Goal: Task Accomplishment & Management: Manage account settings

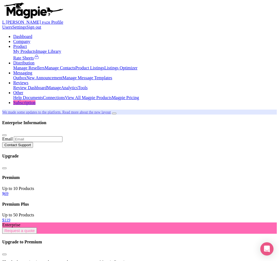
paste input "19240"
type input "19240"
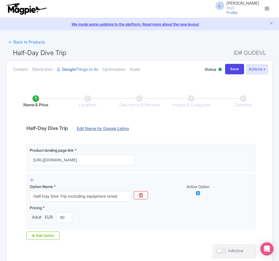
click at [90, 130] on link "Edit Name for Google Listing" at bounding box center [102, 130] width 63 height 9
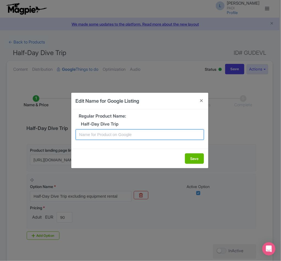
click at [110, 136] on input "text" at bounding box center [140, 135] width 128 height 10
paste input "Tenerife’s Hidden Gems: Half-Day Dive Tour Experience"
type input "Tenerife’s Hidden Gems: Half-Day Dive Tour Experience"
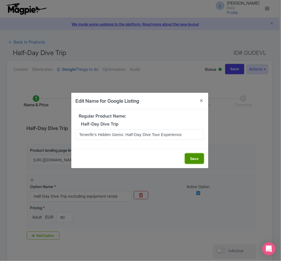
click at [191, 159] on button "Save" at bounding box center [194, 159] width 19 height 10
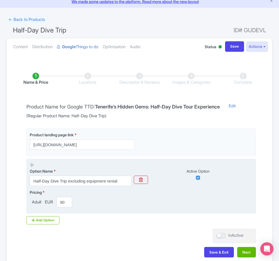
scroll to position [57, 0]
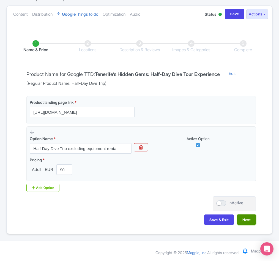
click at [247, 218] on button "Next" at bounding box center [247, 220] width 19 height 10
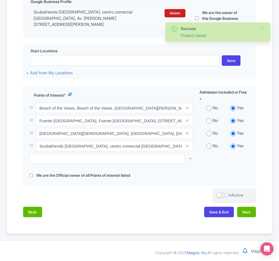
scroll to position [148, 0]
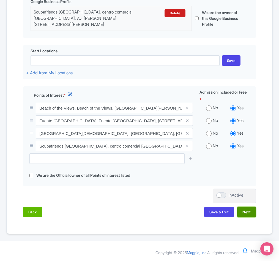
click at [241, 211] on button "Next" at bounding box center [247, 212] width 19 height 10
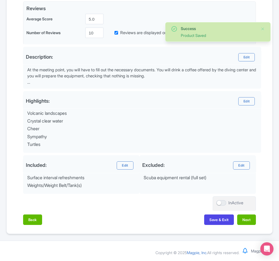
scroll to position [137, 0]
click at [246, 221] on button "Next" at bounding box center [247, 220] width 19 height 10
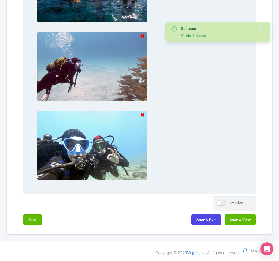
scroll to position [513, 0]
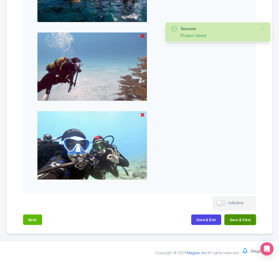
click at [246, 221] on button "Save & View" at bounding box center [240, 220] width 31 height 10
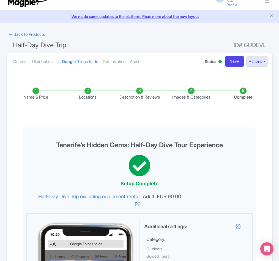
scroll to position [0, 0]
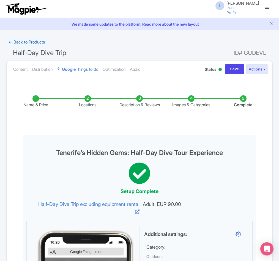
click at [27, 42] on link "← Back to Products" at bounding box center [26, 42] width 41 height 11
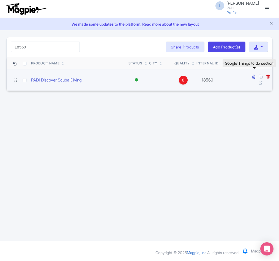
type input "18569"
click at [253, 76] on icon at bounding box center [254, 77] width 3 height 4
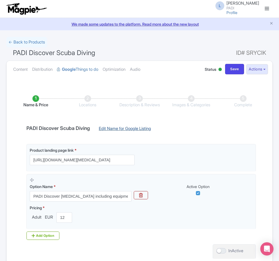
click at [122, 128] on link "Edit Name for Google Listing" at bounding box center [124, 130] width 63 height 9
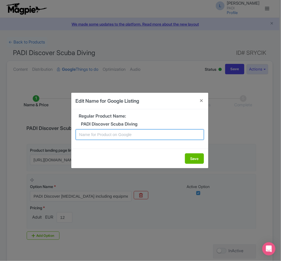
click at [116, 131] on input "text" at bounding box center [140, 135] width 128 height 10
paste input "Tenerife Discovery Dive: Introductory Scuba Adventure for New Divers"
type input "Tenerife Discovery Dive: Introductory Scuba Adventure for New Divers"
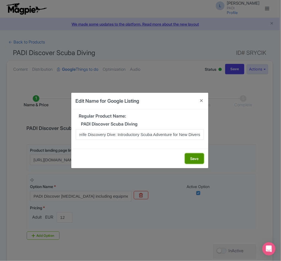
click at [190, 161] on button "Save" at bounding box center [194, 159] width 19 height 10
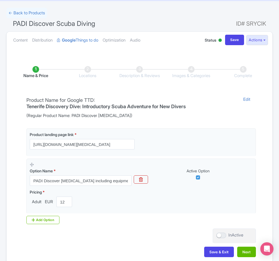
scroll to position [63, 0]
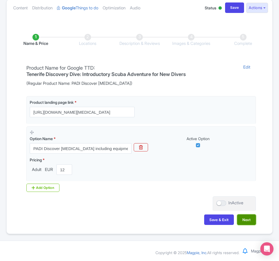
click at [248, 217] on button "Next" at bounding box center [247, 220] width 19 height 10
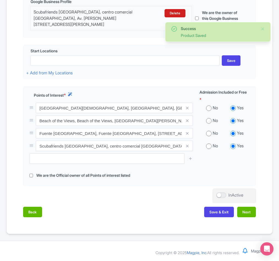
scroll to position [148, 0]
click at [247, 213] on button "Next" at bounding box center [247, 212] width 19 height 10
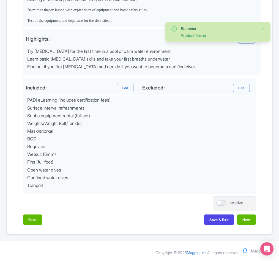
scroll to position [208, 0]
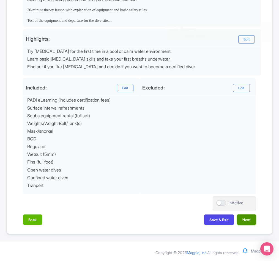
click at [247, 216] on button "Next" at bounding box center [247, 220] width 19 height 10
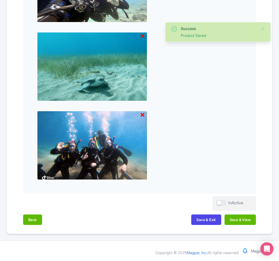
scroll to position [513, 0]
click at [231, 221] on button "Save & View" at bounding box center [240, 220] width 31 height 10
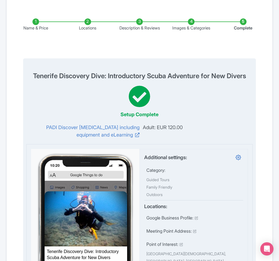
scroll to position [0, 0]
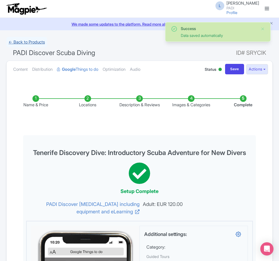
click at [32, 44] on link "← Back to Products" at bounding box center [26, 42] width 41 height 11
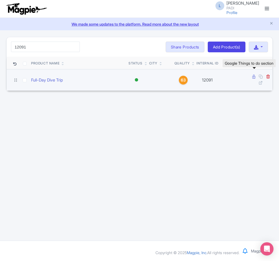
type input "12091"
click at [254, 78] on icon at bounding box center [254, 77] width 3 height 4
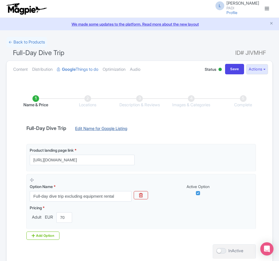
click at [93, 129] on link "Edit Name for Google Listing" at bounding box center [101, 130] width 63 height 9
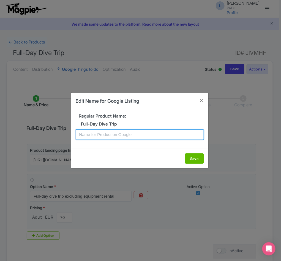
click at [95, 135] on input "text" at bounding box center [140, 135] width 128 height 10
paste input "Costa del Oro Full-Day Scuba Diving Tour – 2 Guided Dives for Certified Divers"
type input "Costa del Oro Full-Day Scuba Diving Tour – 2 Guided Dives for Certified Divers"
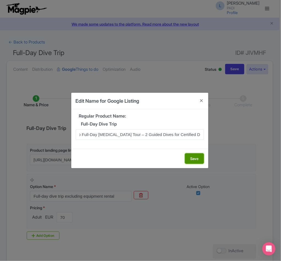
click at [194, 162] on button "Save" at bounding box center [194, 159] width 19 height 10
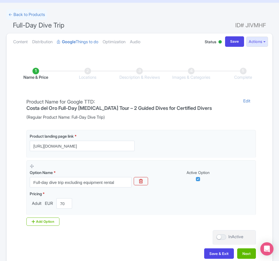
scroll to position [63, 0]
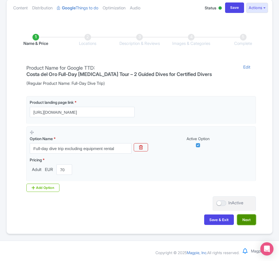
click at [242, 219] on button "Next" at bounding box center [247, 220] width 19 height 10
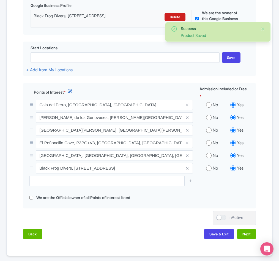
scroll to position [146, 0]
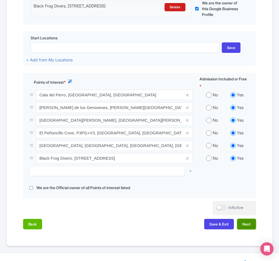
click at [244, 230] on button "Next" at bounding box center [247, 224] width 19 height 10
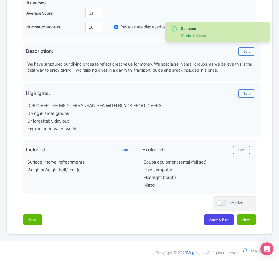
scroll to position [142, 0]
click at [249, 220] on button "Next" at bounding box center [247, 220] width 19 height 10
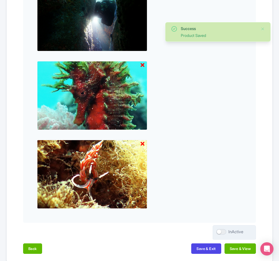
scroll to position [513, 0]
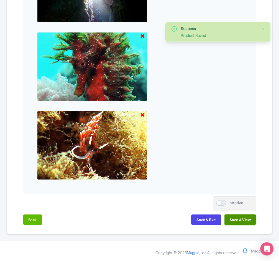
click at [234, 219] on button "Save & View" at bounding box center [240, 220] width 31 height 10
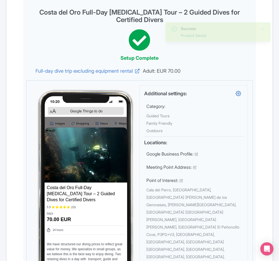
scroll to position [0, 0]
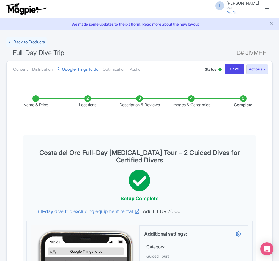
click at [20, 44] on link "← Back to Products" at bounding box center [26, 42] width 41 height 11
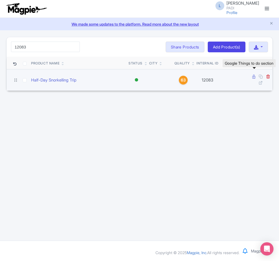
type input "12083"
click at [254, 76] on icon at bounding box center [254, 77] width 3 height 4
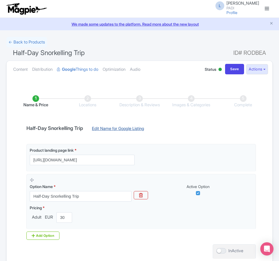
click at [130, 129] on link "Edit Name for Google Listing" at bounding box center [118, 130] width 63 height 9
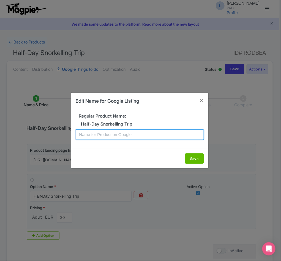
click at [131, 132] on input "text" at bounding box center [140, 135] width 128 height 10
paste input "Costa del Oro Snorkeling Experience – Fun for Families and Nature Lovers"
type input "Costa del Oro Snorkeling Experience – Fun for Families and Nature Lovers"
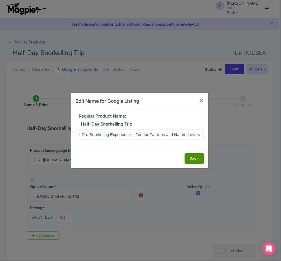
click at [194, 160] on button "Save" at bounding box center [194, 159] width 19 height 10
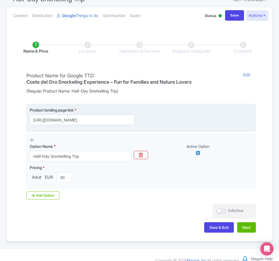
scroll to position [63, 0]
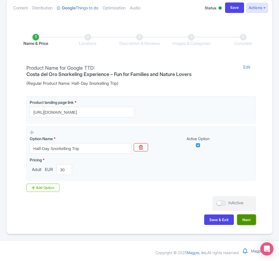
click at [253, 220] on button "Next" at bounding box center [247, 220] width 19 height 10
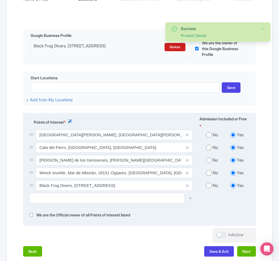
scroll to position [155, 0]
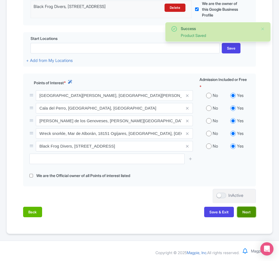
click at [243, 212] on button "Next" at bounding box center [247, 212] width 19 height 10
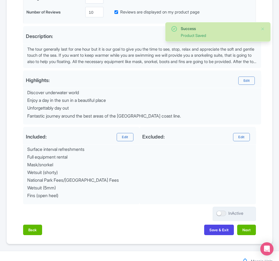
scroll to position [168, 0]
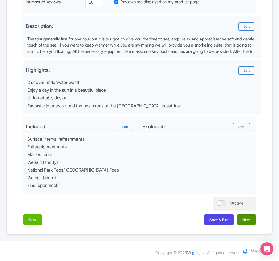
click at [245, 219] on button "Next" at bounding box center [247, 220] width 19 height 10
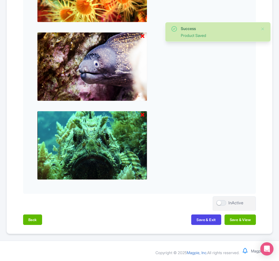
scroll to position [513, 0]
click at [245, 219] on button "Save & View" at bounding box center [240, 220] width 31 height 10
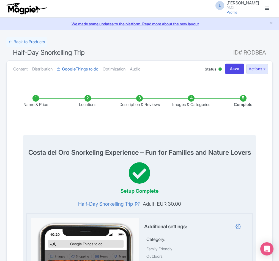
scroll to position [0, 0]
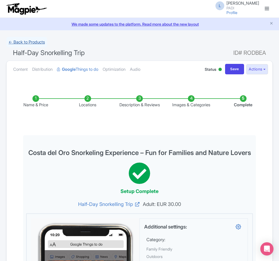
click at [28, 41] on link "← Back to Products" at bounding box center [26, 42] width 41 height 11
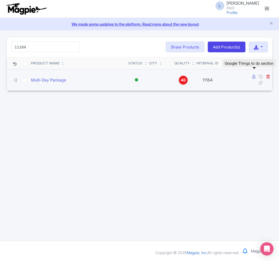
type input "11164"
click at [253, 78] on icon at bounding box center [254, 77] width 3 height 4
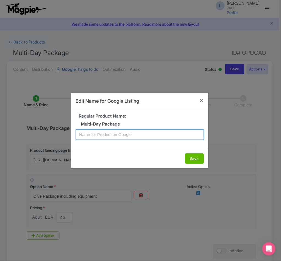
click at [103, 136] on input "text" at bounding box center [140, 135] width 128 height 10
paste input "Tossa de Mar Wonders Await – 5 Days, 10 Dives Package for Certified Divers"
type input "Tossa de Mar Wonders Await – 5 Days, 10 Dives Package for Certified Divers"
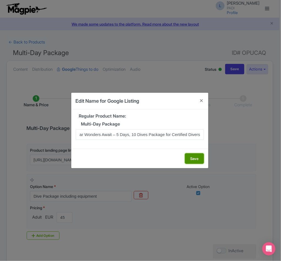
click at [190, 162] on button "Save" at bounding box center [194, 159] width 19 height 10
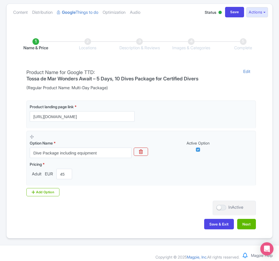
scroll to position [63, 0]
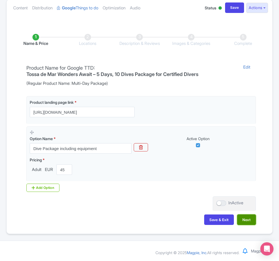
click at [256, 219] on button "Next" at bounding box center [247, 220] width 19 height 10
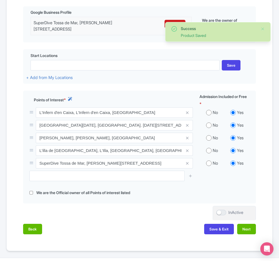
scroll to position [155, 0]
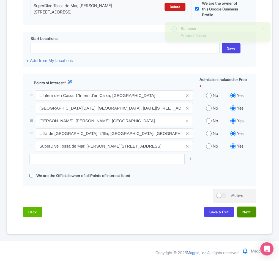
click at [246, 213] on button "Next" at bounding box center [247, 212] width 19 height 10
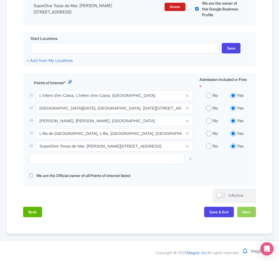
scroll to position [136, 0]
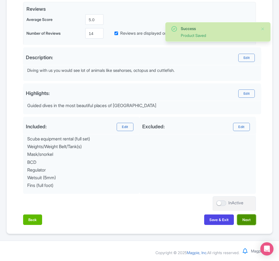
click at [247, 216] on button "Next" at bounding box center [247, 220] width 19 height 10
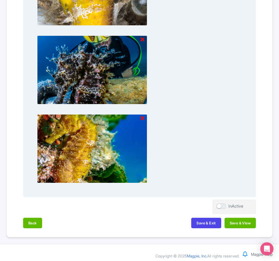
scroll to position [513, 0]
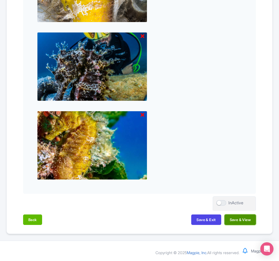
click at [238, 222] on button "Save & View" at bounding box center [240, 220] width 31 height 10
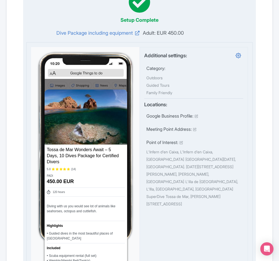
scroll to position [0, 0]
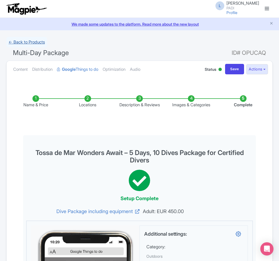
click at [21, 42] on link "← Back to Products" at bounding box center [26, 42] width 41 height 11
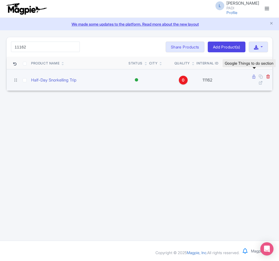
type input "11162"
click at [254, 79] on icon at bounding box center [254, 77] width 3 height 4
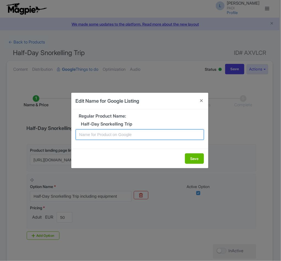
click at [94, 137] on input "text" at bounding box center [140, 135] width 128 height 10
paste input "Tossa del Mar Snorkeling Experience – Fun for Families and Nature Lovers"
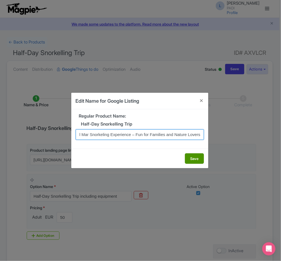
type input "Tossa del Mar Snorkeling Experience – Fun for Families and Nature Lovers"
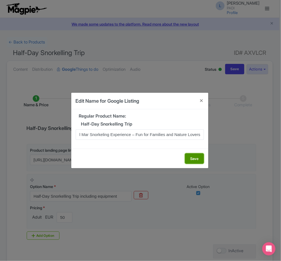
click at [194, 158] on button "Save" at bounding box center [194, 159] width 19 height 10
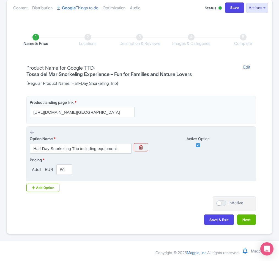
scroll to position [63, 0]
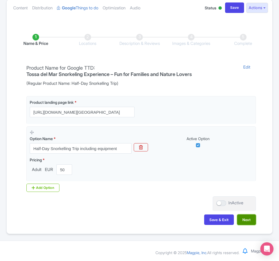
click at [246, 217] on button "Next" at bounding box center [247, 220] width 19 height 10
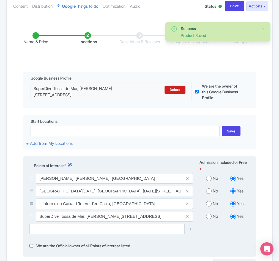
scroll to position [142, 0]
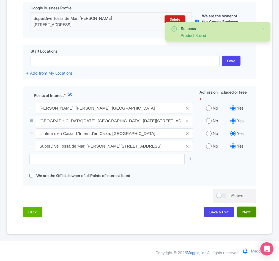
click at [247, 211] on button "Next" at bounding box center [247, 212] width 19 height 10
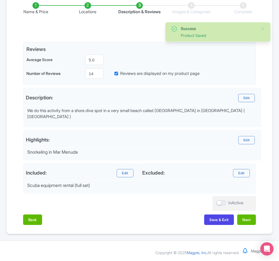
scroll to position [90, 0]
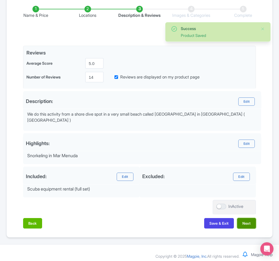
click at [247, 222] on button "Next" at bounding box center [247, 223] width 19 height 10
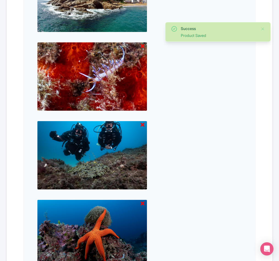
scroll to position [670, 0]
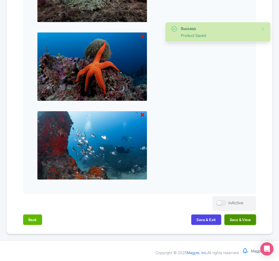
click at [243, 220] on button "Save & View" at bounding box center [240, 220] width 31 height 10
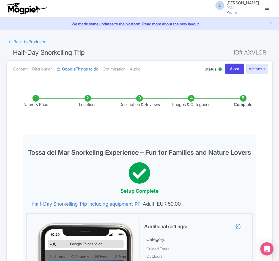
scroll to position [0, 0]
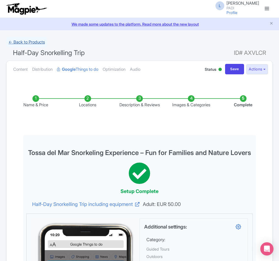
click at [38, 41] on link "← Back to Products" at bounding box center [26, 42] width 41 height 11
click at [24, 42] on link "← Back to Products" at bounding box center [26, 42] width 41 height 11
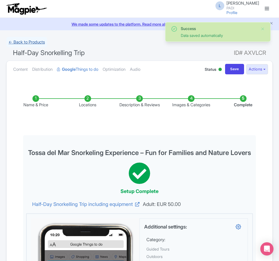
click at [20, 41] on link "← Back to Products" at bounding box center [26, 42] width 41 height 11
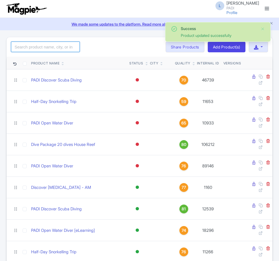
drag, startPoint x: 0, startPoint y: 0, endPoint x: 46, endPoint y: 50, distance: 67.5
click at [46, 50] on input "search" at bounding box center [45, 47] width 69 height 10
paste input "103755"
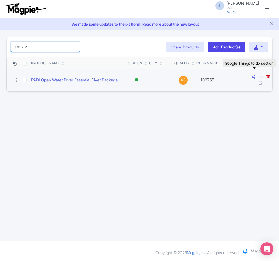
type input "103755"
click at [253, 79] on icon at bounding box center [254, 77] width 3 height 4
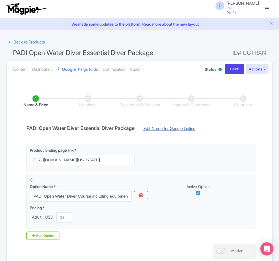
drag, startPoint x: 0, startPoint y: 0, endPoint x: 162, endPoint y: 129, distance: 207.1
click at [162, 129] on link "Edit Name for Google Listing" at bounding box center [169, 130] width 63 height 9
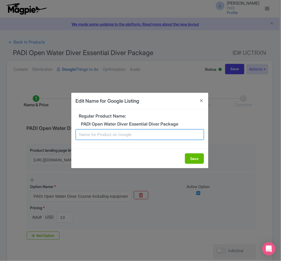
click at [87, 133] on input "text" at bounding box center [140, 135] width 128 height 10
paste input "White Star Quarry's PADI Open Water Diver - Essential Diver Package"
type input "White Star Quarry's PADI Open Water Diver - Essential Diver Package"
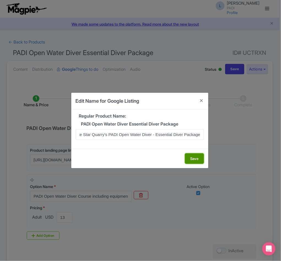
click at [192, 156] on button "Save" at bounding box center [194, 159] width 19 height 10
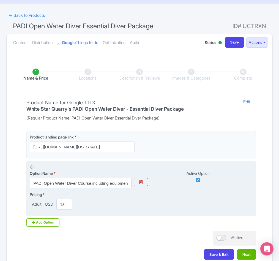
scroll to position [63, 0]
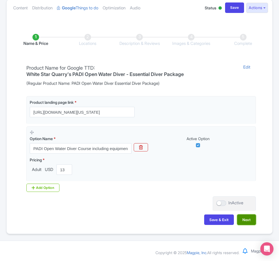
click at [247, 221] on button "Next" at bounding box center [247, 220] width 19 height 10
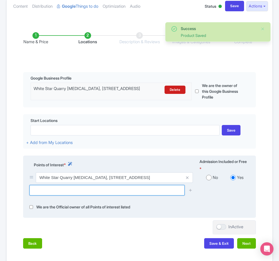
click at [122, 196] on input "text" at bounding box center [106, 190] width 155 height 10
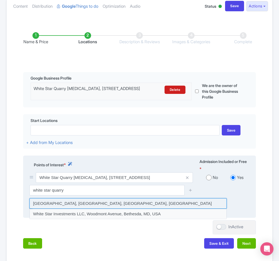
click at [80, 209] on input at bounding box center [128, 203] width 198 height 10
type input "White Star Quarry, Madison Township, OH, USA"
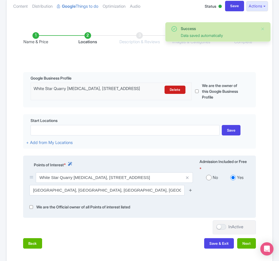
click at [190, 192] on icon at bounding box center [191, 190] width 4 height 4
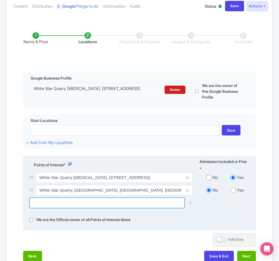
click at [58, 208] on input "text" at bounding box center [106, 203] width 155 height 10
paste input "White Star Park Quarry Beach"
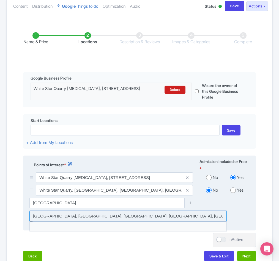
click at [127, 222] on input at bounding box center [128, 216] width 198 height 10
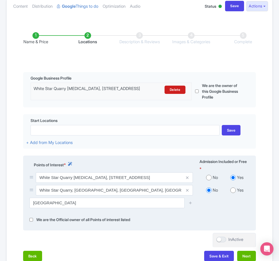
type input "White Star Park Quarry Beach, South Main Street, Gibsonburg, OH, USA"
click at [191, 205] on icon at bounding box center [191, 203] width 4 height 4
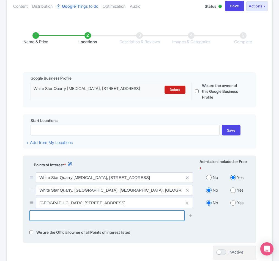
click at [47, 221] on input "text" at bounding box center [106, 216] width 155 height 10
paste input "White Star Park: Barn & Historical Program Cabins"
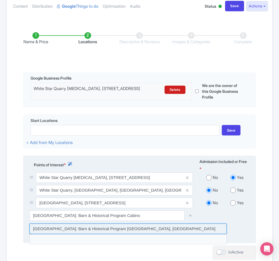
click at [54, 234] on input at bounding box center [128, 229] width 198 height 10
type input "White Star Park: Barn & Historical Program Cabins, County Road 65, Gibsonburg, …"
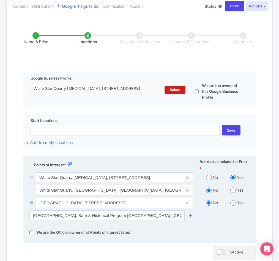
click at [190, 218] on icon at bounding box center [191, 216] width 4 height 4
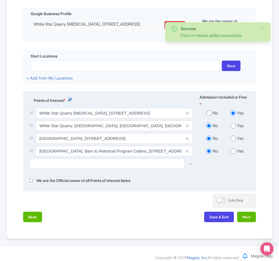
scroll to position [142, 0]
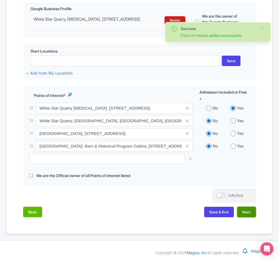
click at [246, 209] on button "Next" at bounding box center [247, 212] width 19 height 10
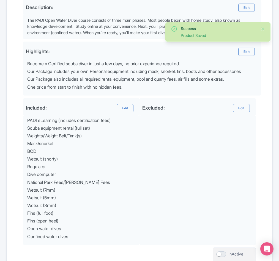
scroll to position [238, 0]
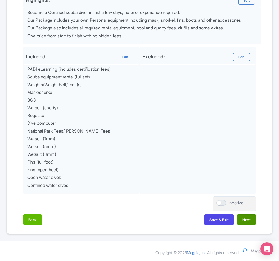
click at [248, 218] on button "Next" at bounding box center [247, 220] width 19 height 10
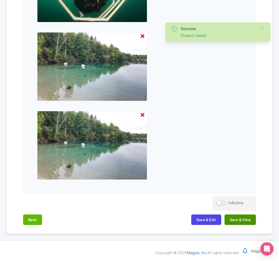
scroll to position [355, 0]
click at [243, 220] on button "Save & View" at bounding box center [240, 220] width 31 height 10
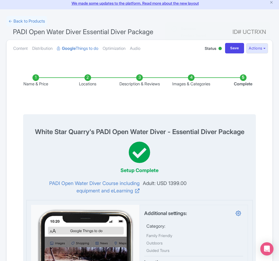
scroll to position [0, 0]
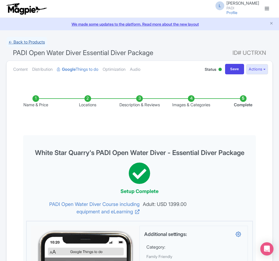
click at [24, 39] on link "← Back to Products" at bounding box center [26, 42] width 41 height 11
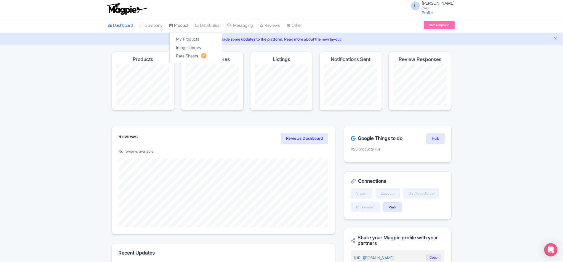
click at [180, 25] on link "Product" at bounding box center [178, 25] width 19 height 15
click at [182, 36] on link "My Products" at bounding box center [196, 39] width 52 height 9
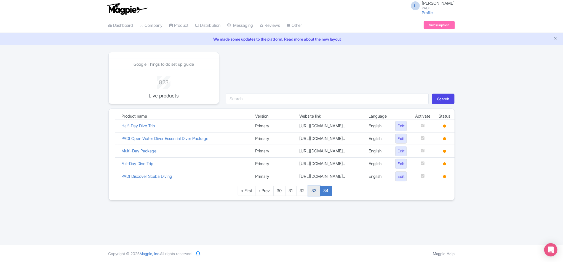
click at [316, 196] on link "33" at bounding box center [314, 190] width 12 height 10
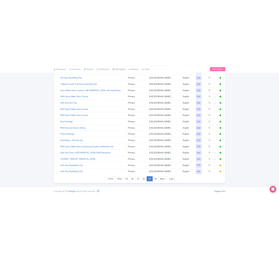
scroll to position [358, 0]
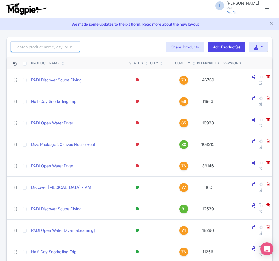
click at [42, 51] on input "search" at bounding box center [45, 47] width 69 height 10
paste input "56296"
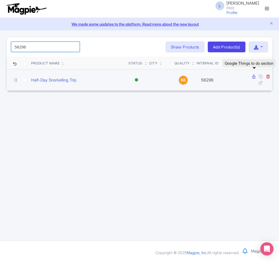
type input "56296"
click at [254, 79] on icon at bounding box center [254, 77] width 3 height 4
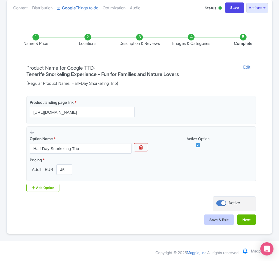
scroll to position [63, 0]
click at [249, 220] on button "Next" at bounding box center [247, 220] width 19 height 10
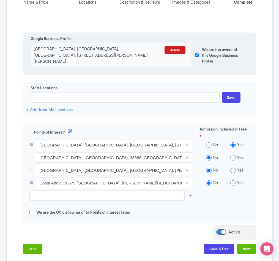
scroll to position [148, 0]
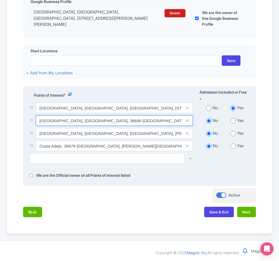
click at [112, 113] on input "[GEOGRAPHIC_DATA], [GEOGRAPHIC_DATA], 38686 [GEOGRAPHIC_DATA], [PERSON_NAME][GE…" at bounding box center [114, 108] width 157 height 10
drag, startPoint x: 38, startPoint y: 121, endPoint x: 214, endPoint y: 110, distance: 175.9
click at [214, 110] on div "[GEOGRAPHIC_DATA], [GEOGRAPHIC_DATA], [GEOGRAPHIC_DATA], [STREET_ADDRESS][PERSO…" at bounding box center [139, 128] width 227 height 51
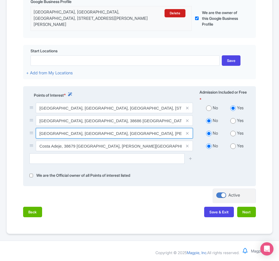
scroll to position [0, 17]
drag, startPoint x: 39, startPoint y: 134, endPoint x: 200, endPoint y: 133, distance: 161.2
click at [200, 133] on div "[GEOGRAPHIC_DATA], [GEOGRAPHIC_DATA], [GEOGRAPHIC_DATA], [PERSON_NAME][GEOGRAPH…" at bounding box center [139, 134] width 227 height 13
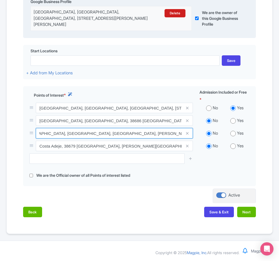
scroll to position [0, 0]
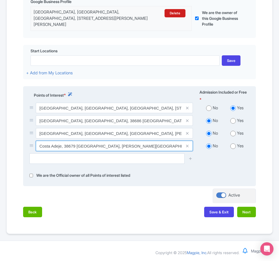
drag, startPoint x: 40, startPoint y: 148, endPoint x: 246, endPoint y: 154, distance: 206.5
click at [250, 149] on div "Costa Adeje, 38679 [GEOGRAPHIC_DATA], [PERSON_NAME][GEOGRAPHIC_DATA], [GEOGRAPH…" at bounding box center [139, 147] width 227 height 13
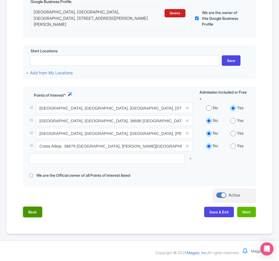
click at [35, 213] on button "Back" at bounding box center [32, 212] width 19 height 10
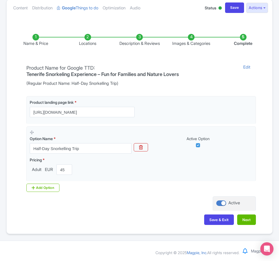
scroll to position [63, 0]
